Goal: Task Accomplishment & Management: Manage account settings

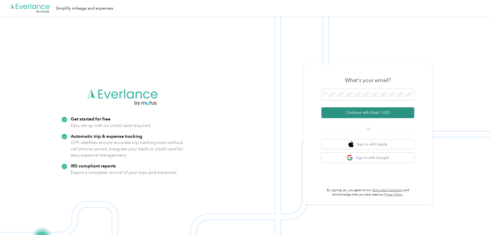
click at [358, 113] on button "Continue with Email / SSO" at bounding box center [367, 112] width 93 height 11
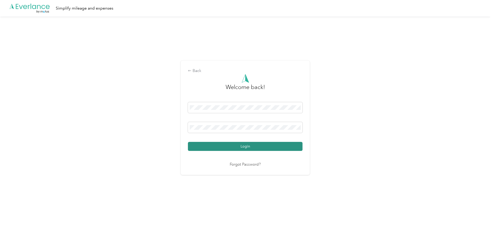
click at [209, 145] on button "Login" at bounding box center [245, 146] width 115 height 9
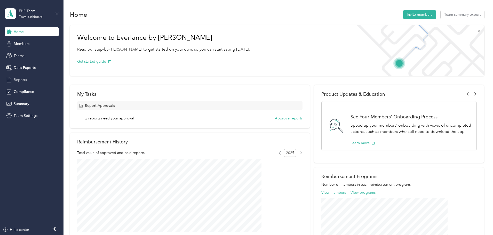
click at [22, 78] on span "Reports" at bounding box center [20, 79] width 13 height 5
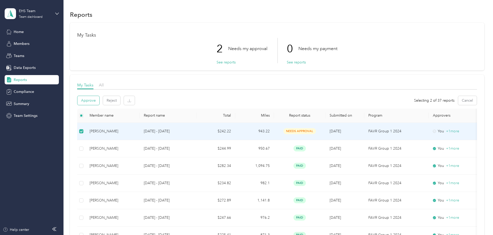
click at [99, 99] on button "Approve" at bounding box center [88, 100] width 22 height 9
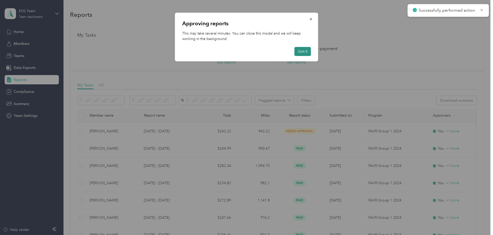
click at [306, 51] on button "Got it" at bounding box center [302, 51] width 17 height 9
